Goal: Check status: Check status

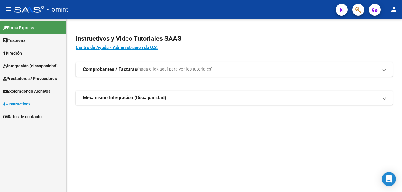
click at [33, 67] on span "Integración (discapacidad)" at bounding box center [30, 66] width 55 height 7
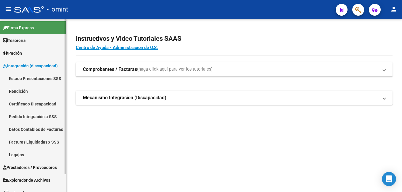
click at [31, 143] on link "Facturas Liquidadas x SSS" at bounding box center [33, 142] width 66 height 13
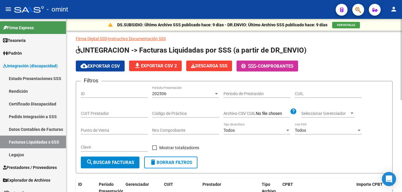
click at [300, 96] on input "CUIL" at bounding box center [328, 94] width 67 height 5
type input "20-58558642-1"
click at [97, 161] on span "search Buscar Facturas" at bounding box center [110, 162] width 48 height 5
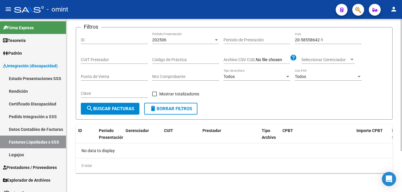
click at [185, 110] on span "delete Borrar Filtros" at bounding box center [171, 108] width 43 height 5
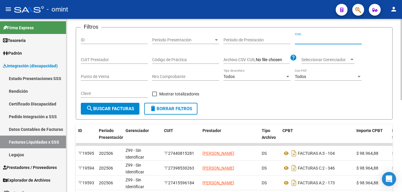
click at [312, 41] on input "CUIL" at bounding box center [328, 40] width 67 height 5
type input "20-58558642-1"
click at [136, 107] on button "search Buscar Facturas" at bounding box center [110, 109] width 59 height 12
